Goal: Transaction & Acquisition: Download file/media

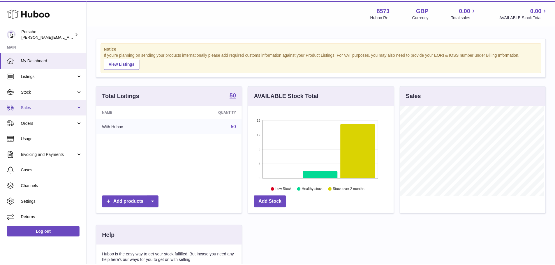
scroll to position [91, 147]
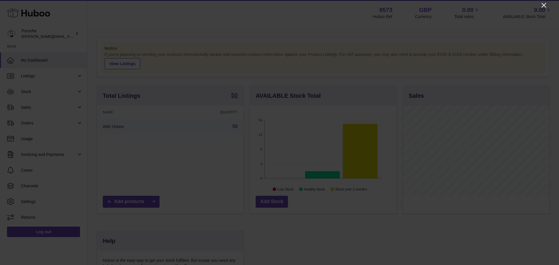
click at [543, 3] on icon "Close" at bounding box center [543, 5] width 7 height 7
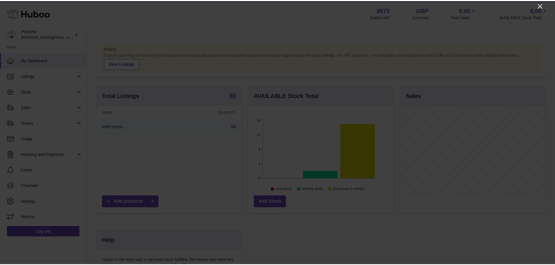
scroll to position [291109, 291055]
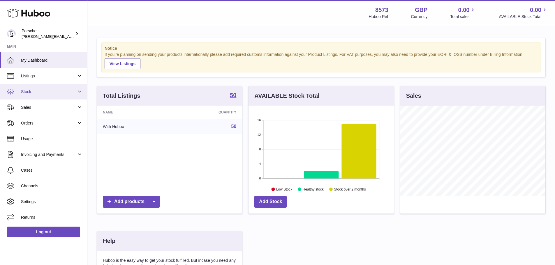
click at [40, 94] on span "Stock" at bounding box center [49, 92] width 56 height 6
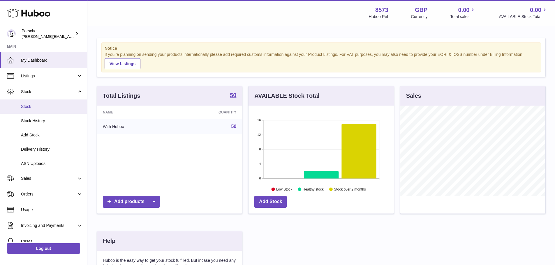
click at [38, 108] on span "Stock" at bounding box center [52, 107] width 62 height 6
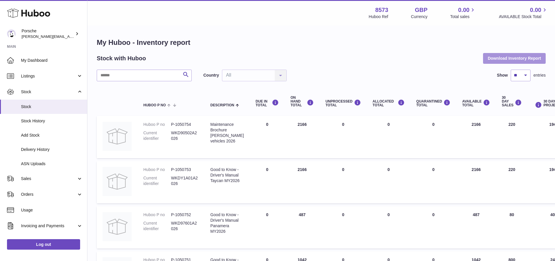
click at [500, 58] on button "Download Inventory Report" at bounding box center [514, 58] width 63 height 10
